Goal: Task Accomplishment & Management: Manage account settings

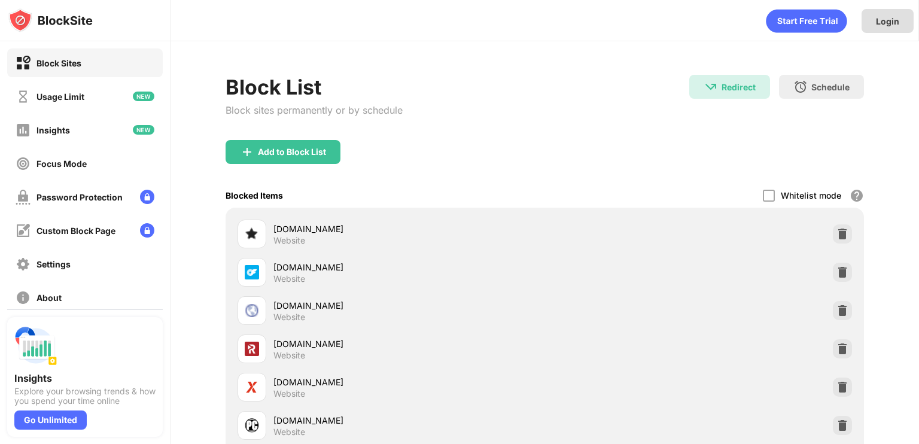
click at [901, 23] on div "Login" at bounding box center [888, 21] width 52 height 24
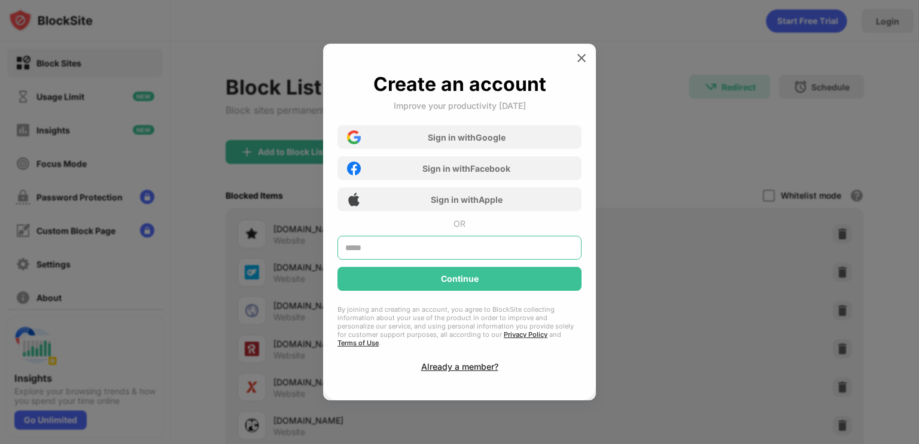
click at [498, 247] on input "text" at bounding box center [460, 248] width 244 height 24
type input "**********"
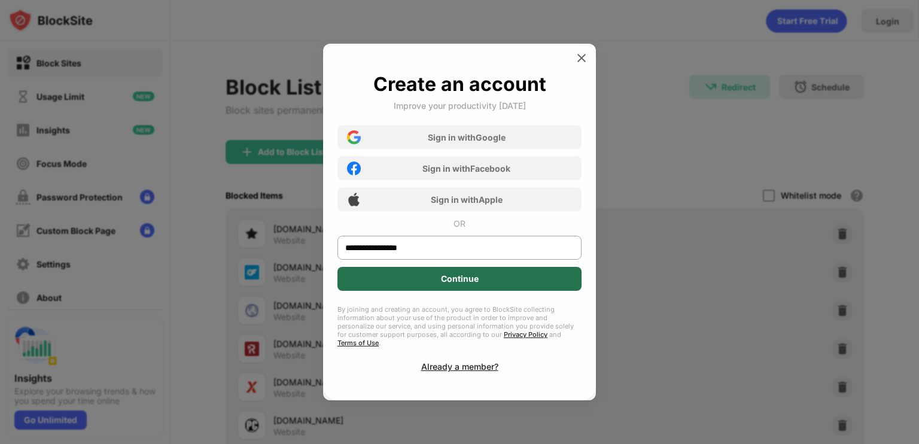
click at [485, 279] on div "Continue" at bounding box center [460, 279] width 244 height 24
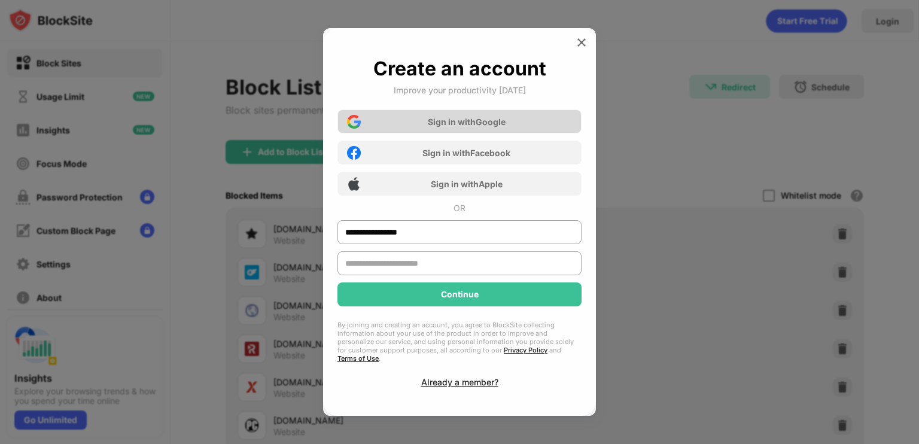
click at [510, 127] on div "Sign in with Google" at bounding box center [460, 122] width 244 height 24
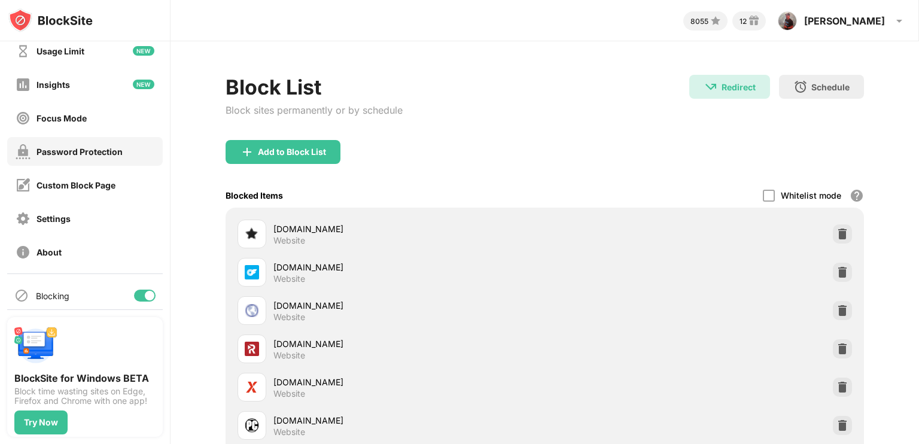
scroll to position [81, 0]
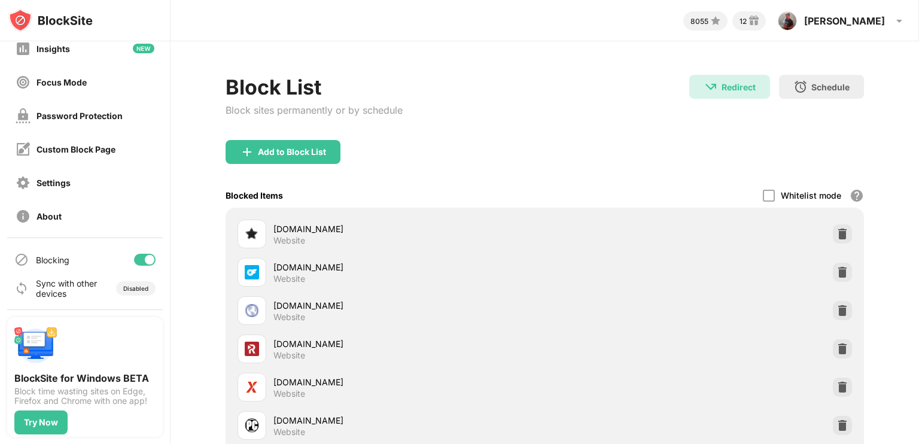
click at [145, 259] on div at bounding box center [150, 260] width 10 height 10
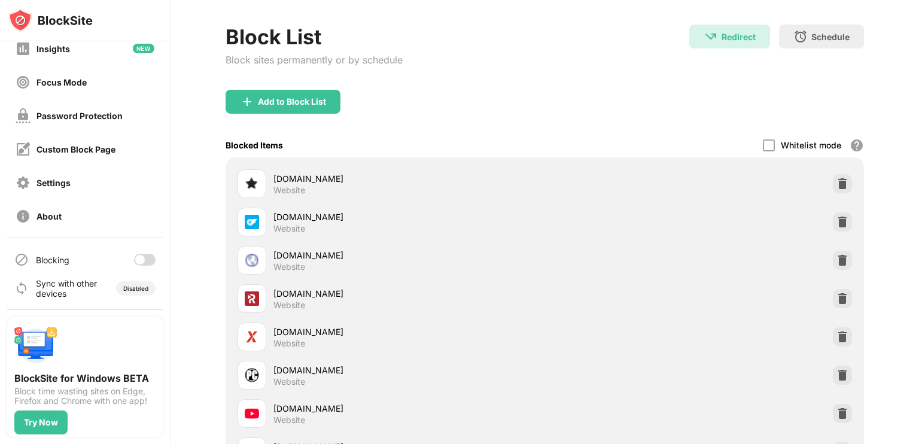
scroll to position [0, 0]
